Goal: Task Accomplishment & Management: Use online tool/utility

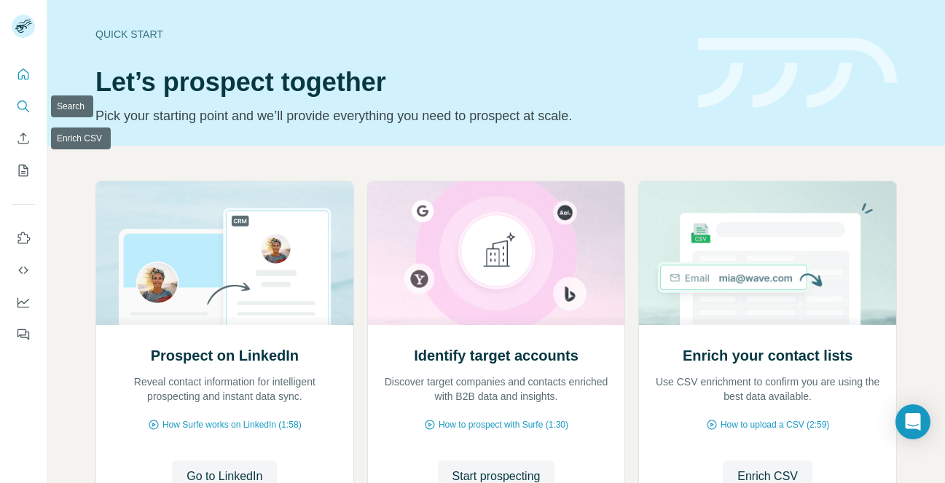
click at [17, 112] on icon "Search" at bounding box center [23, 106] width 15 height 15
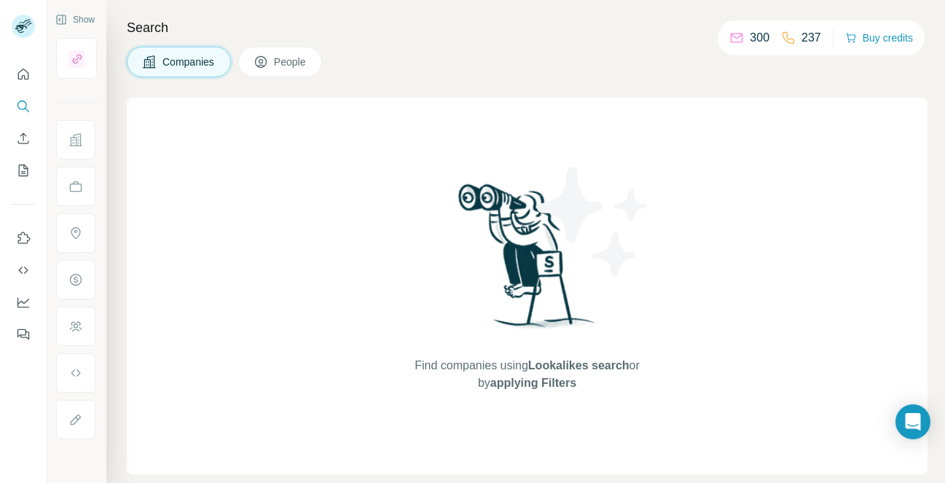
click at [302, 67] on span "People" at bounding box center [291, 62] width 34 height 15
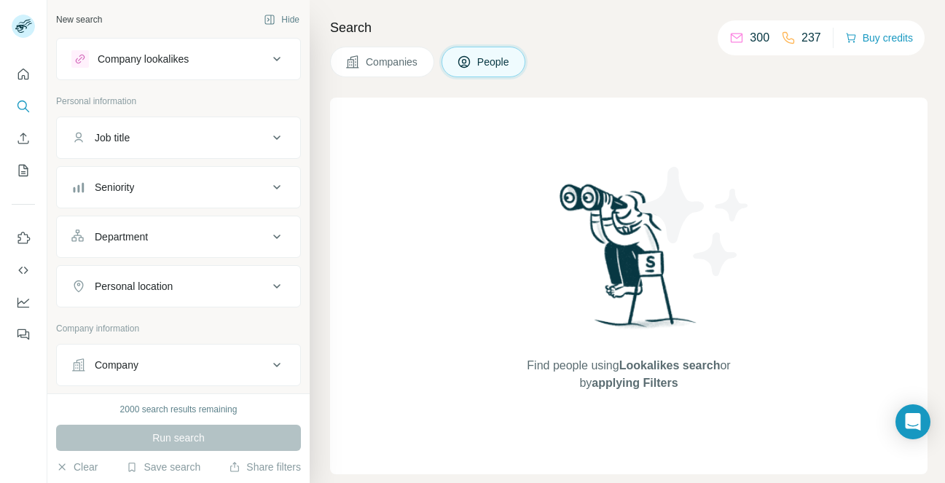
click at [165, 150] on button "Job title" at bounding box center [178, 137] width 243 height 35
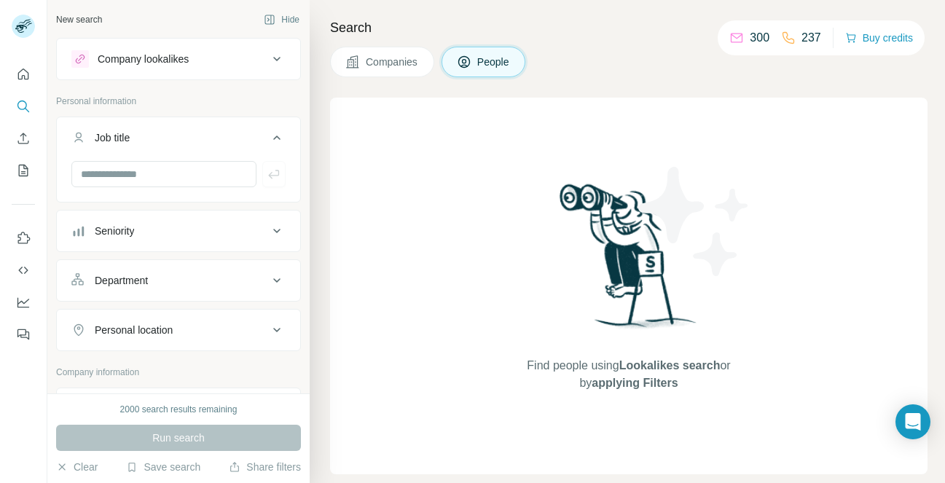
click at [144, 190] on div at bounding box center [178, 180] width 243 height 38
click at [142, 173] on input "text" at bounding box center [163, 174] width 185 height 26
type input "**********"
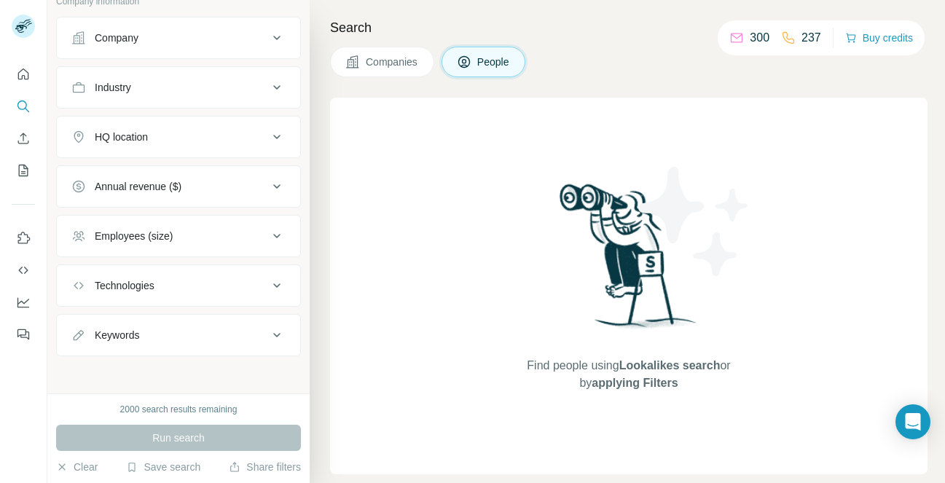
scroll to position [375, 0]
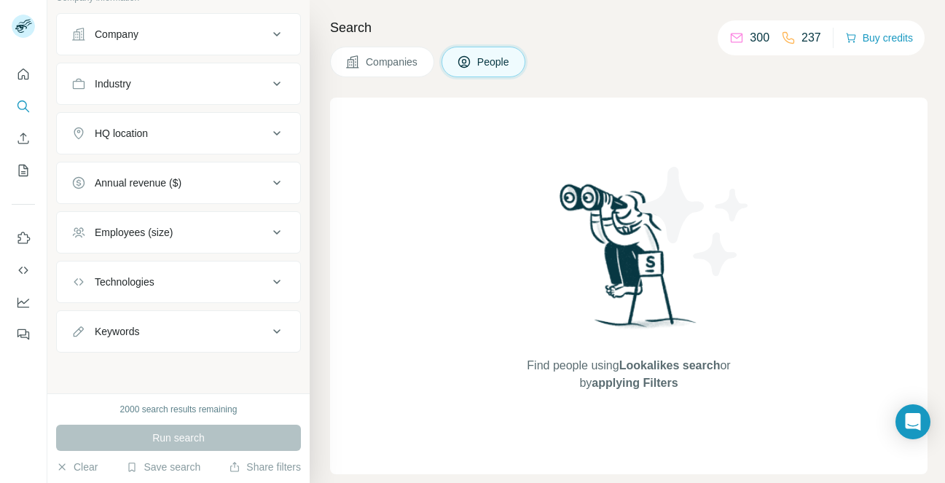
click at [165, 444] on div "Run search" at bounding box center [178, 438] width 245 height 26
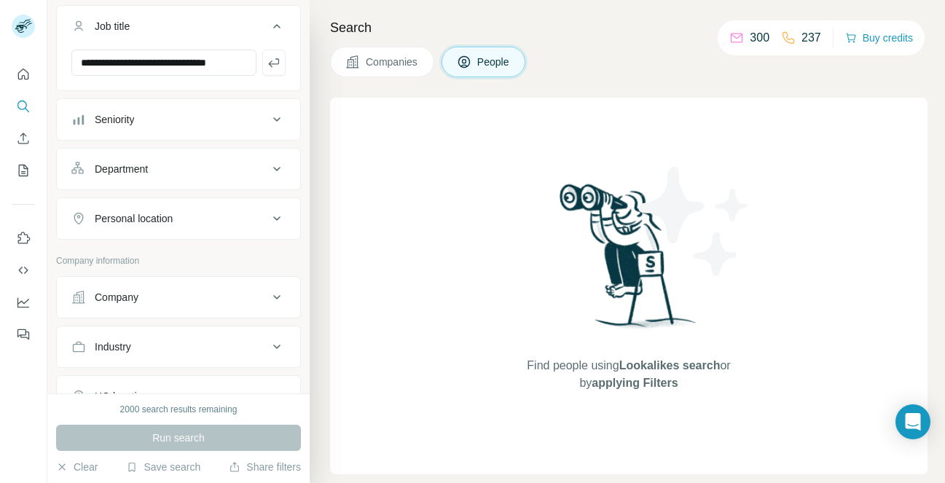
scroll to position [0, 0]
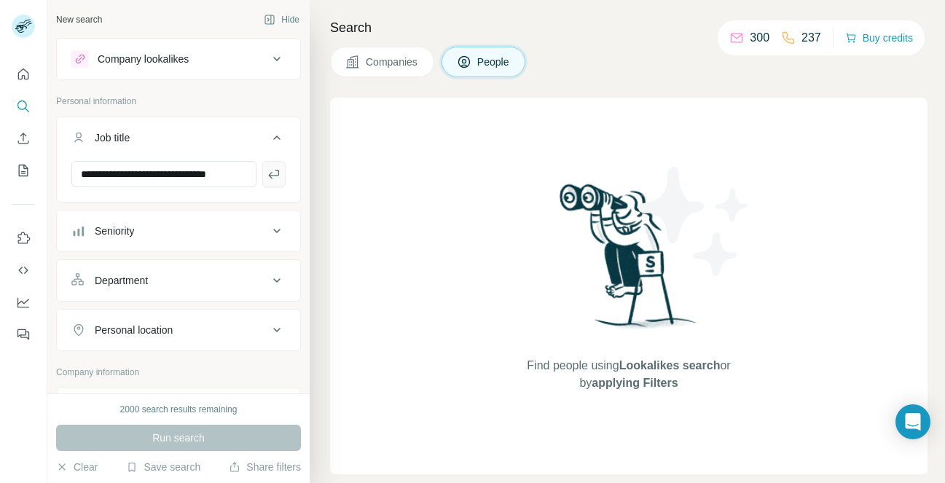
click at [273, 173] on icon "button" at bounding box center [274, 174] width 15 height 15
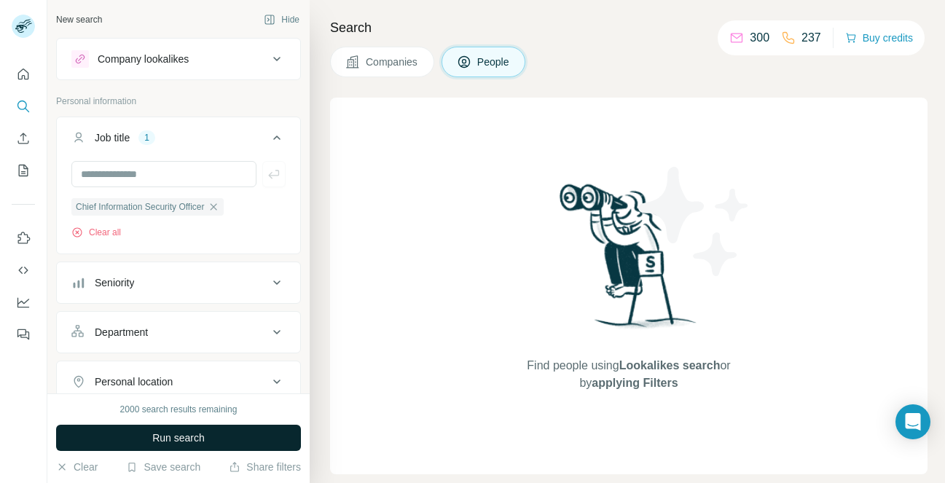
click at [185, 437] on span "Run search" at bounding box center [178, 438] width 52 height 15
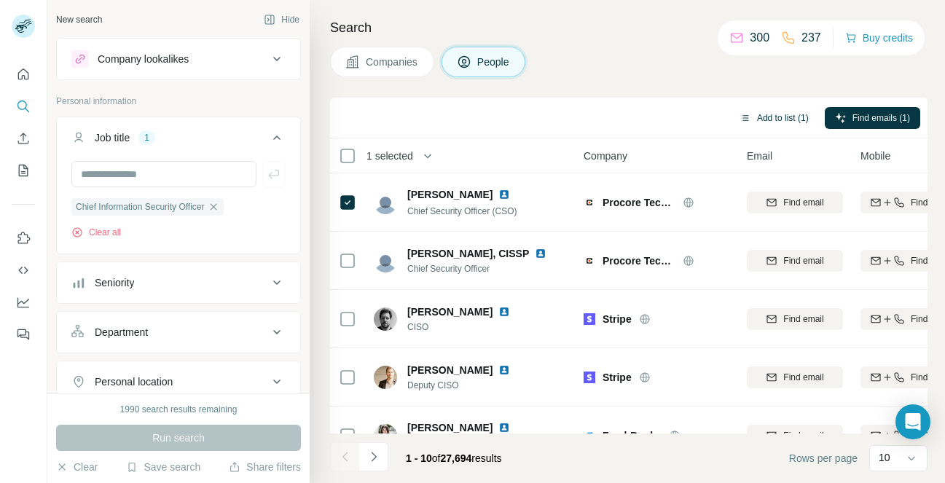
click at [764, 122] on button "Add to list (1)" at bounding box center [774, 118] width 90 height 22
click at [756, 114] on button "Add to list (1)" at bounding box center [774, 118] width 90 height 22
click at [761, 117] on button "Add to list (1)" at bounding box center [774, 118] width 90 height 22
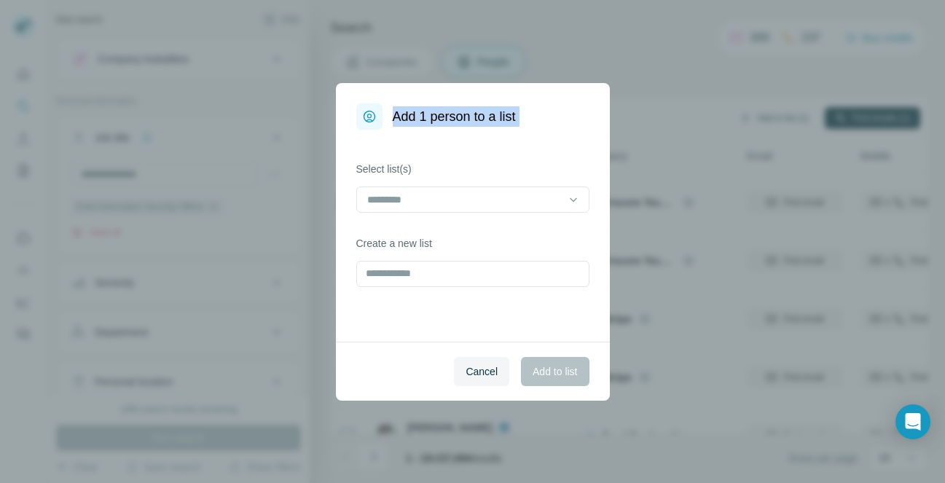
click at [761, 117] on div "Add 1 person to a list Select list(s) Create a new list Cancel Add to list" at bounding box center [472, 241] width 945 height 483
click at [490, 202] on input at bounding box center [464, 200] width 197 height 16
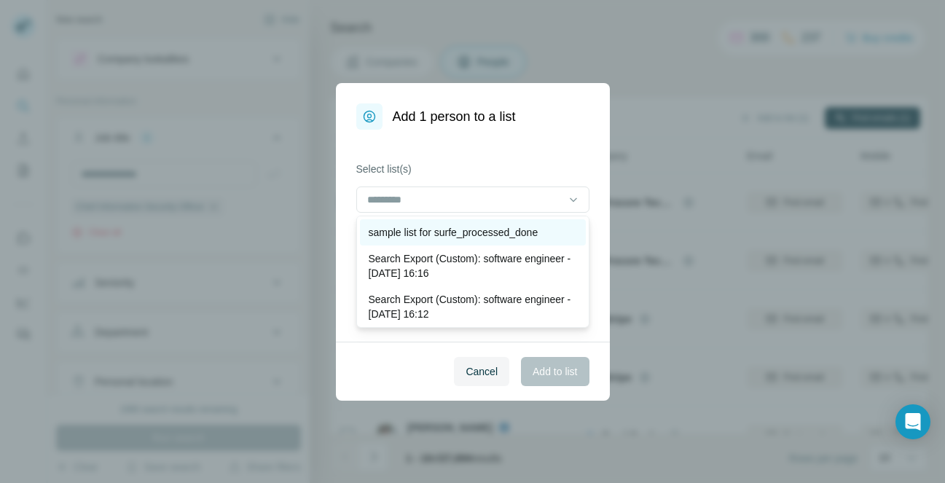
click at [448, 237] on p "sample list for surfe_processed_done" at bounding box center [454, 232] width 170 height 15
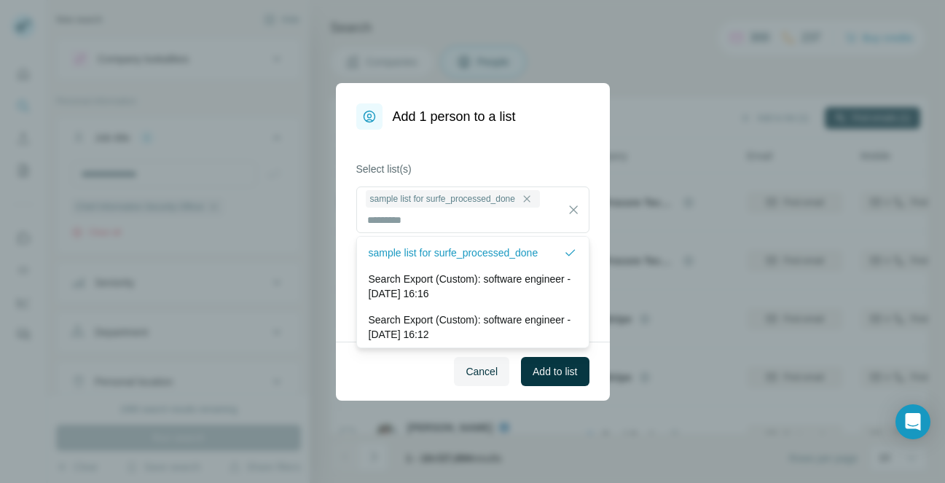
click at [356, 308] on div "sample list for surfe_processed_done Search Export (Custom): software engineer …" at bounding box center [472, 292] width 233 height 112
click at [362, 369] on div "Cancel Add to list" at bounding box center [473, 371] width 274 height 59
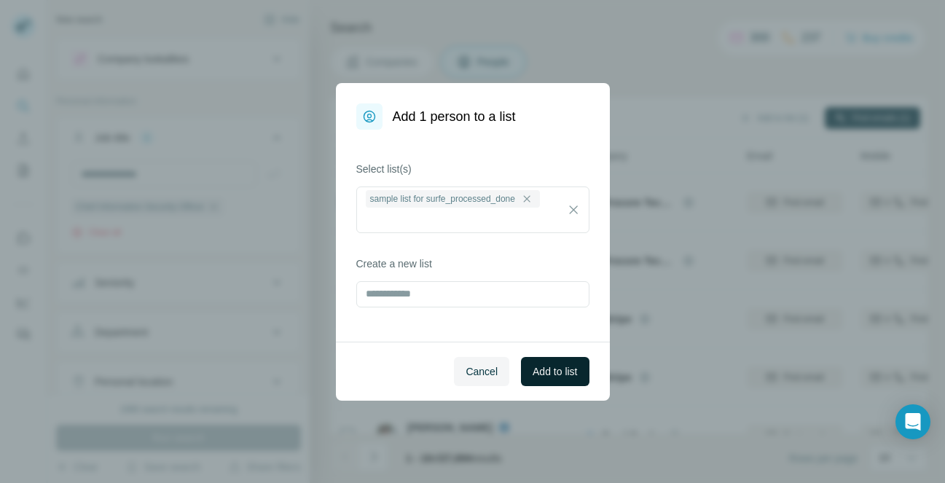
click at [557, 379] on button "Add to list" at bounding box center [555, 371] width 68 height 29
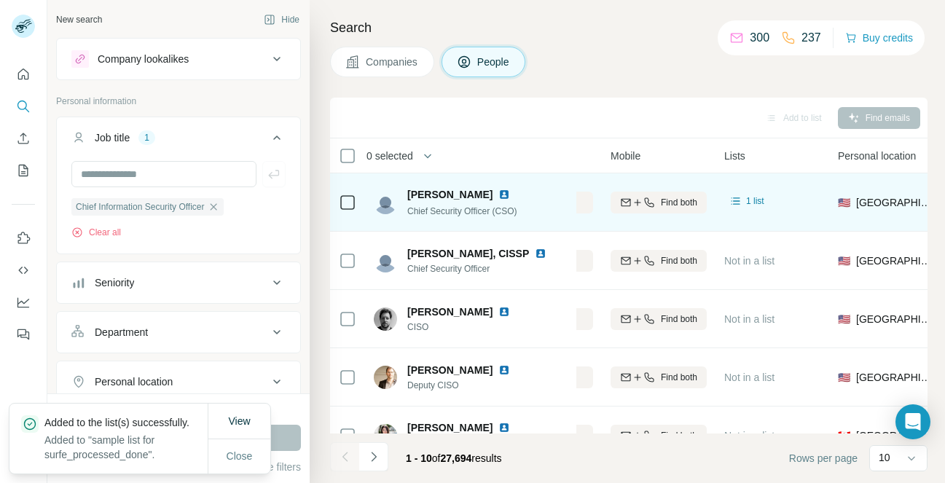
scroll to position [0, 272]
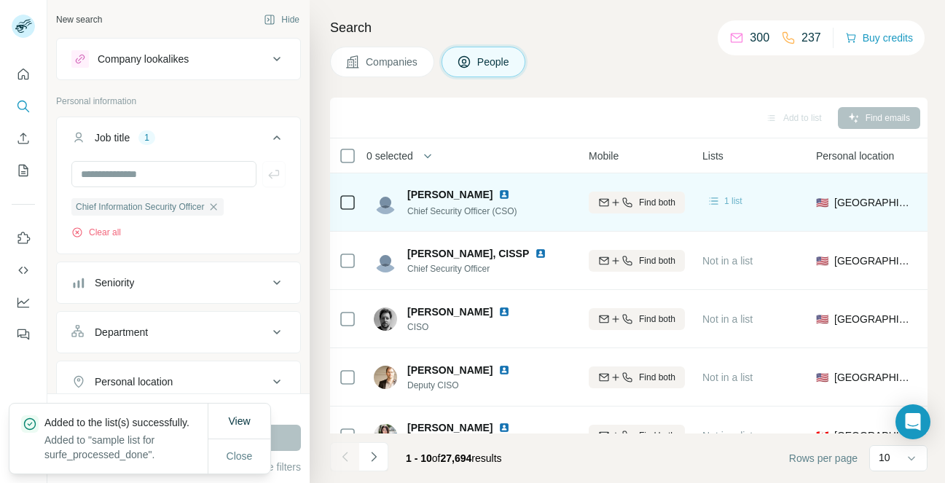
click at [724, 203] on span "1 list" at bounding box center [733, 201] width 18 height 13
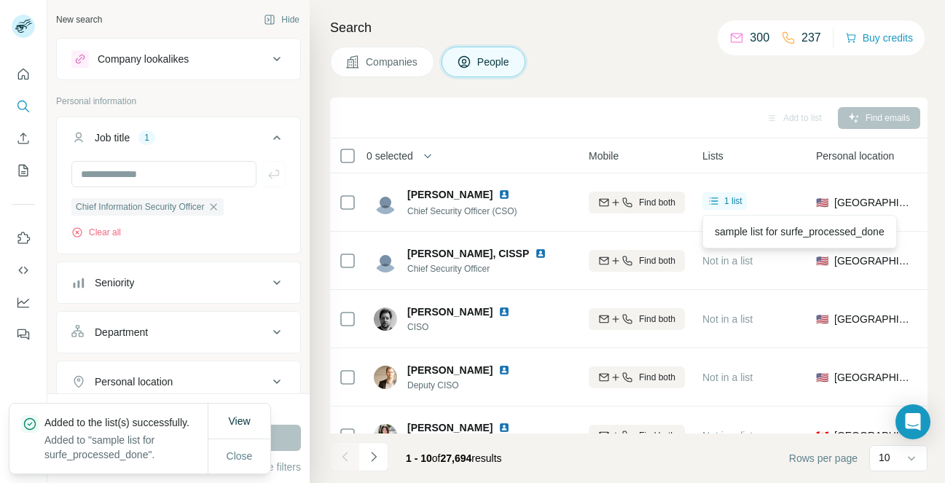
click at [770, 166] on th "Lists" at bounding box center [751, 155] width 114 height 35
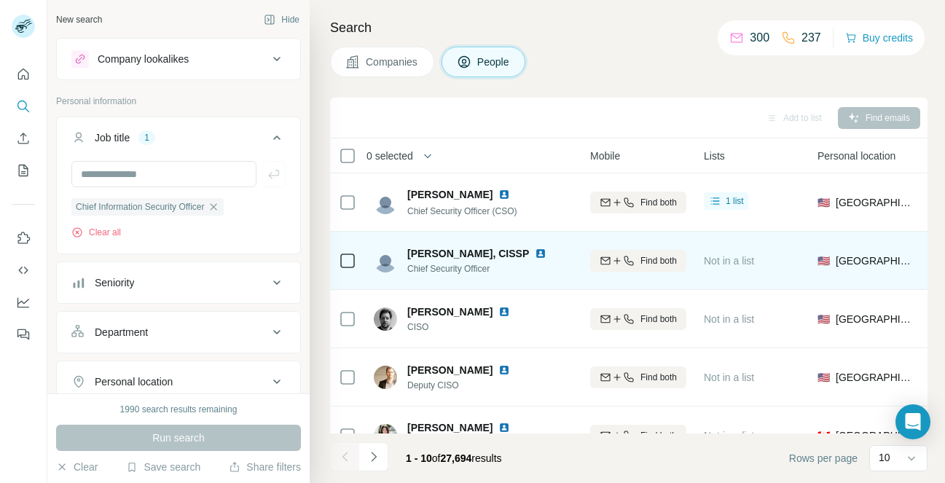
scroll to position [0, 0]
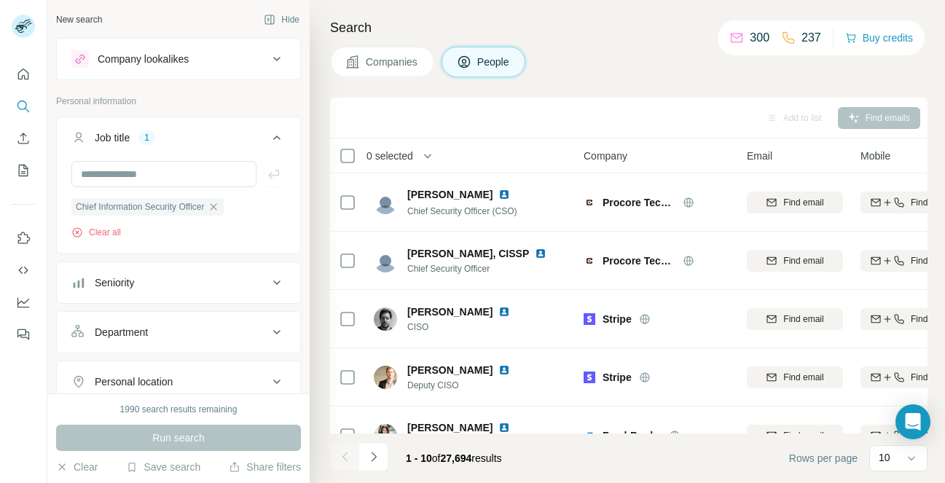
click at [675, 120] on div "Add to list Find emails" at bounding box center [628, 118] width 583 height 26
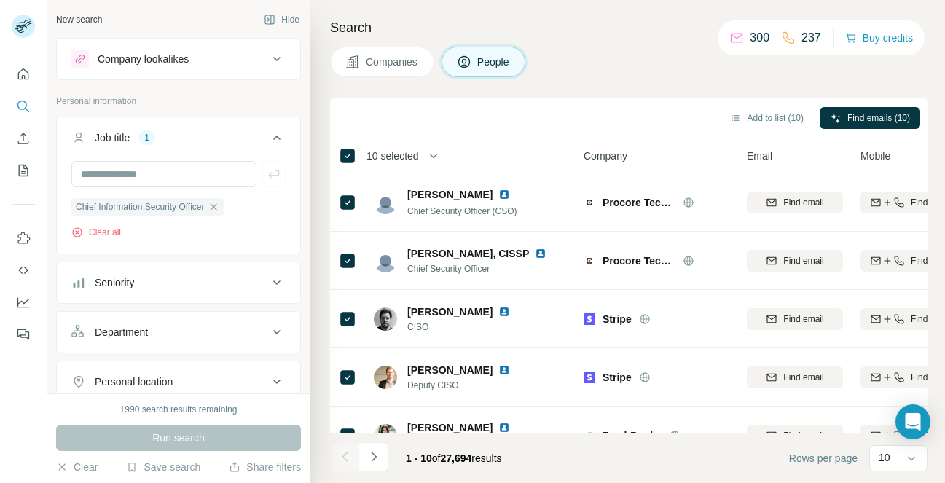
click at [374, 66] on span "Companies" at bounding box center [392, 62] width 53 height 15
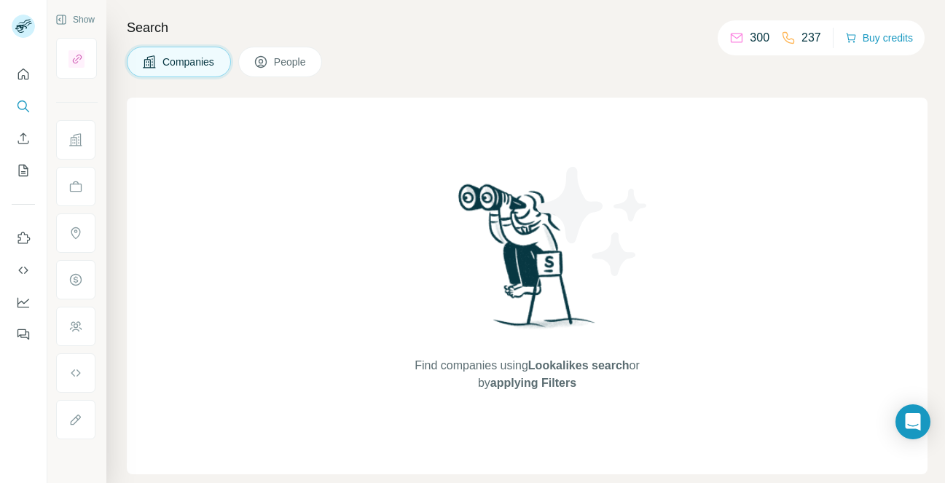
click at [298, 60] on span "People" at bounding box center [291, 62] width 34 height 15
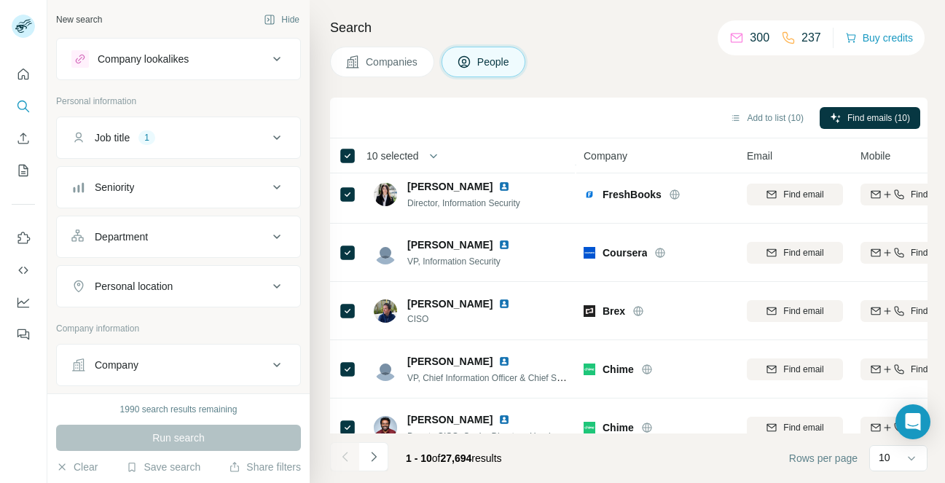
scroll to position [252, 0]
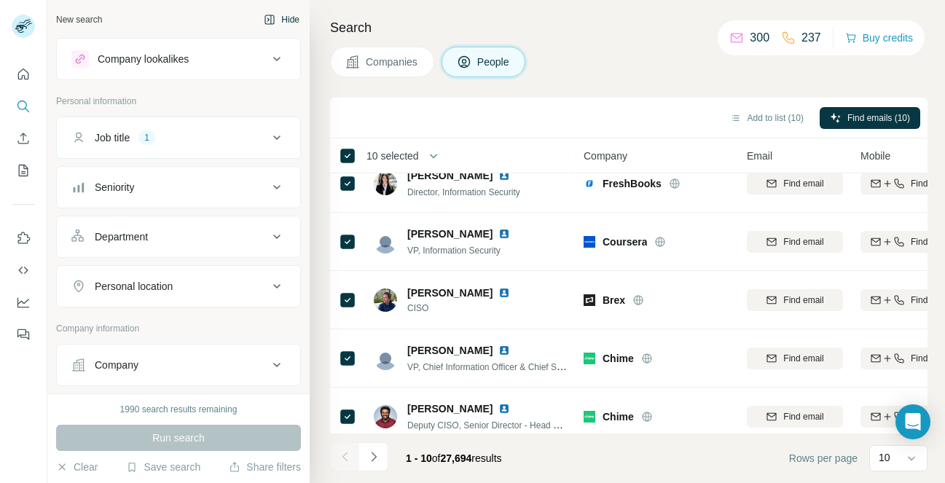
click at [267, 19] on icon "button" at bounding box center [269, 19] width 4 height 9
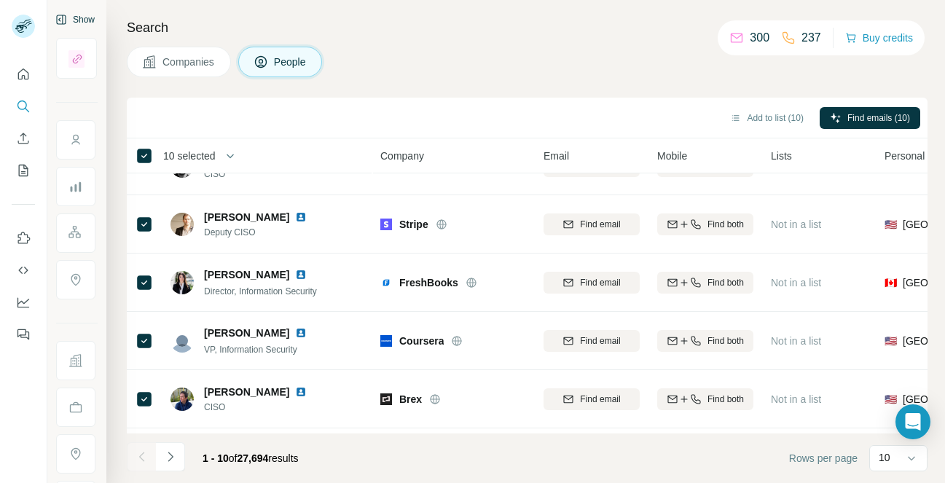
scroll to position [0, 0]
